Goal: Book appointment/travel/reservation

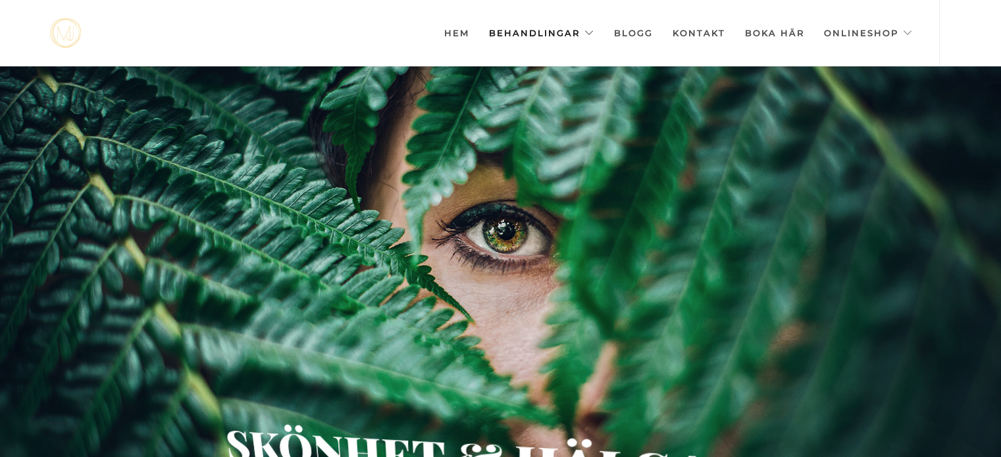
click at [546, 34] on link "Behandlingar" at bounding box center [541, 33] width 105 height 66
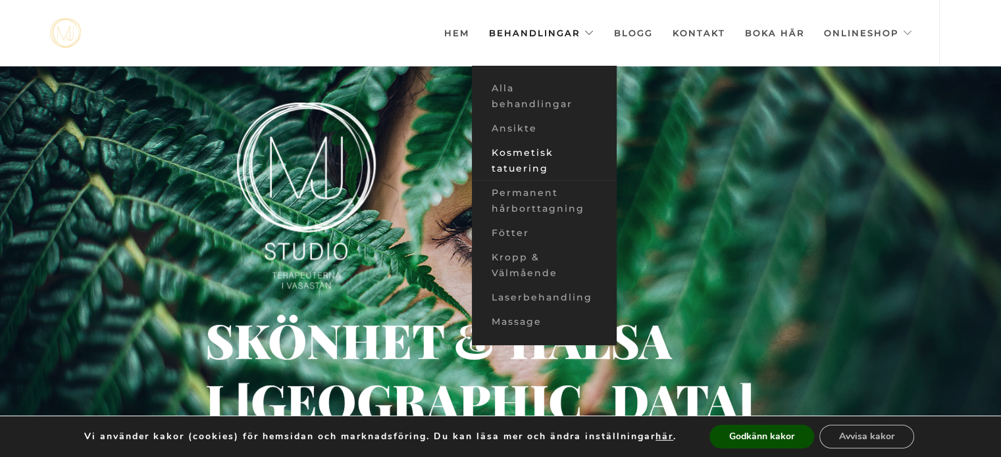
click at [551, 155] on link "Kosmetisk tatuering" at bounding box center [544, 161] width 145 height 40
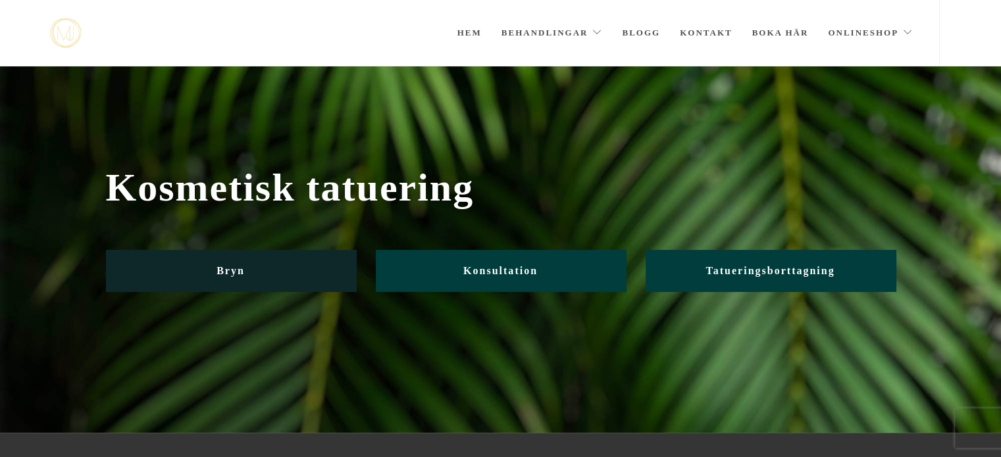
click at [248, 269] on link "Bryn" at bounding box center [231, 270] width 250 height 41
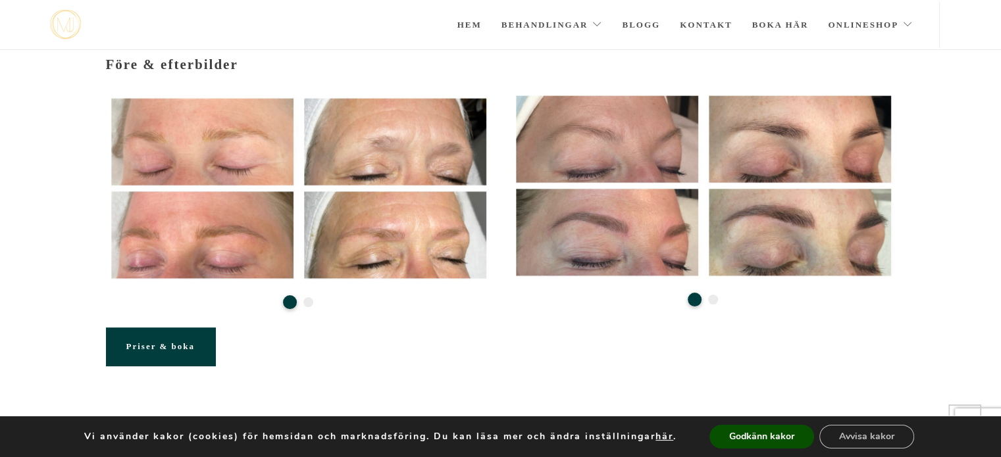
scroll to position [219, 0]
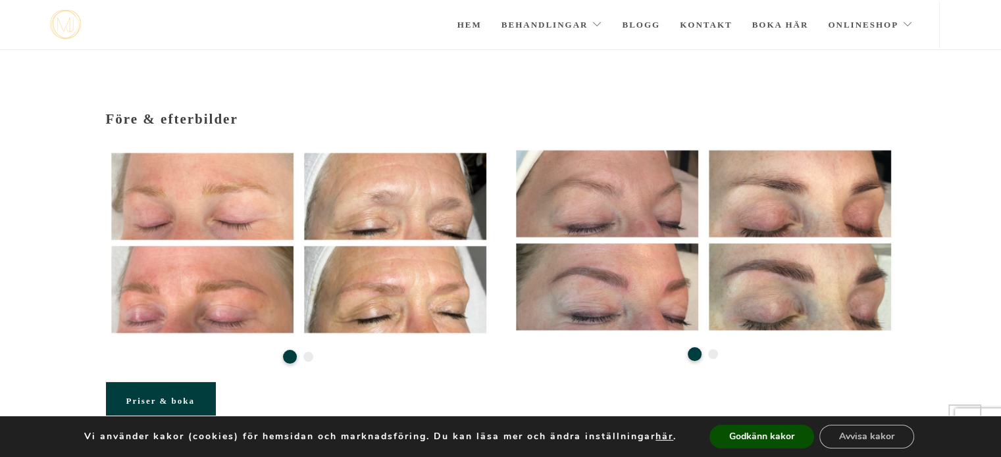
click at [149, 382] on link "Priser & boka" at bounding box center [160, 401] width 109 height 38
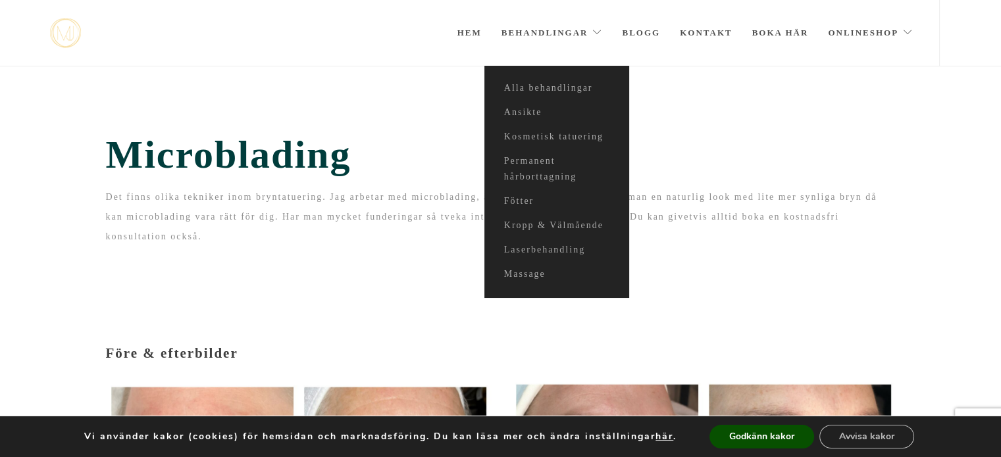
click at [829, 122] on section "Microblading Det finns olika tekniker inom bryntatuering. Jag arbetar med micro…" at bounding box center [500, 194] width 1001 height 256
